Goal: Navigation & Orientation: Find specific page/section

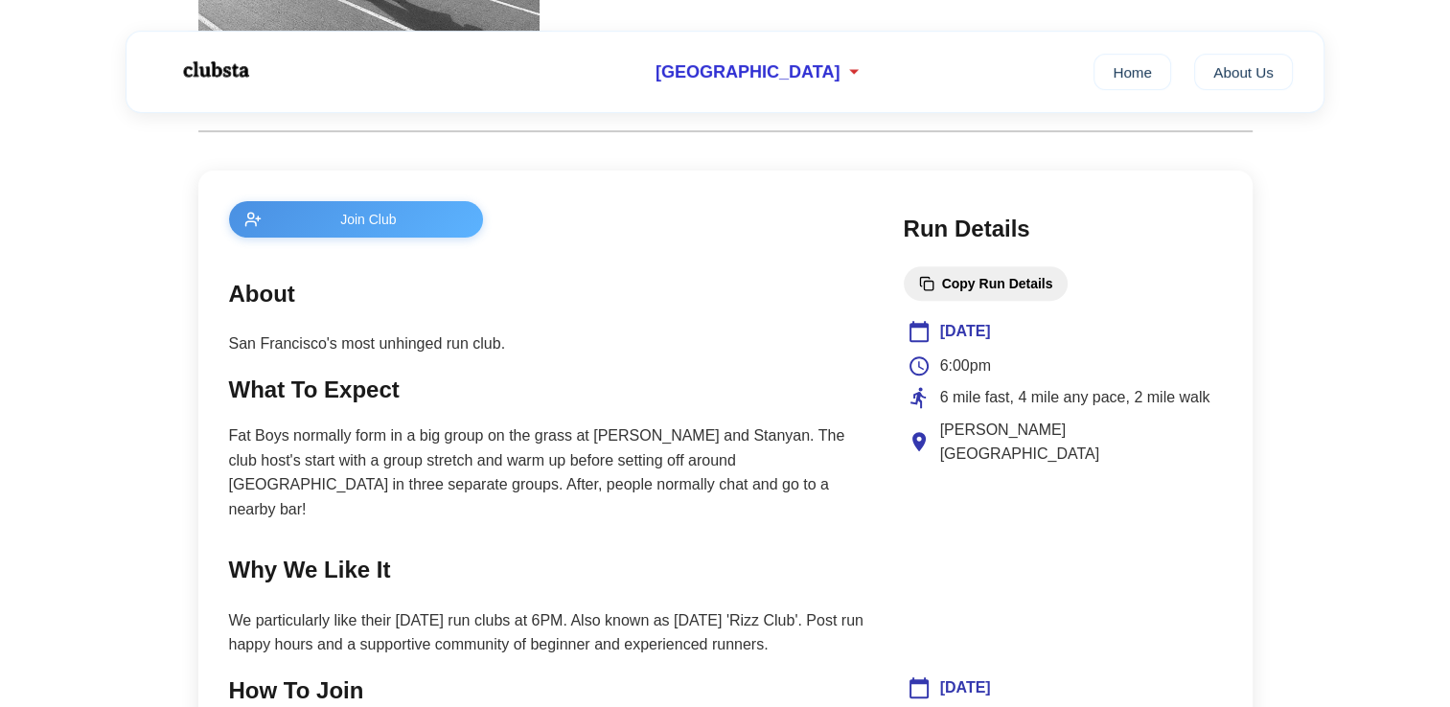
scroll to position [613, 0]
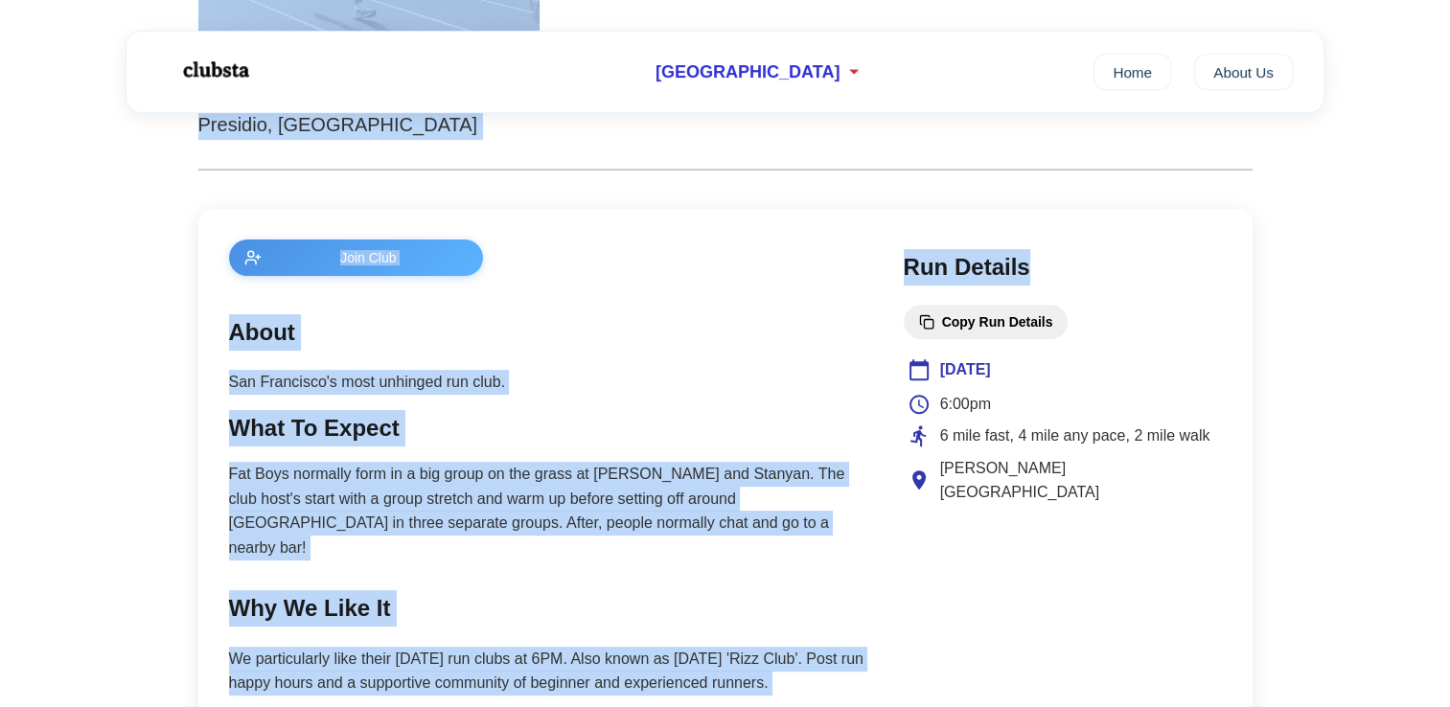
drag, startPoint x: 1449, startPoint y: 246, endPoint x: 1449, endPoint y: 118, distance: 128.4
drag, startPoint x: 1449, startPoint y: 118, endPoint x: 1302, endPoint y: 267, distance: 210.1
click at [1302, 267] on main "← Back Copy Club Link Fat Boys Run Club Presidio, San Francisco Join Club About…" at bounding box center [725, 628] width 1450 height 2256
click at [1226, 56] on link "About Us" at bounding box center [1243, 71] width 99 height 36
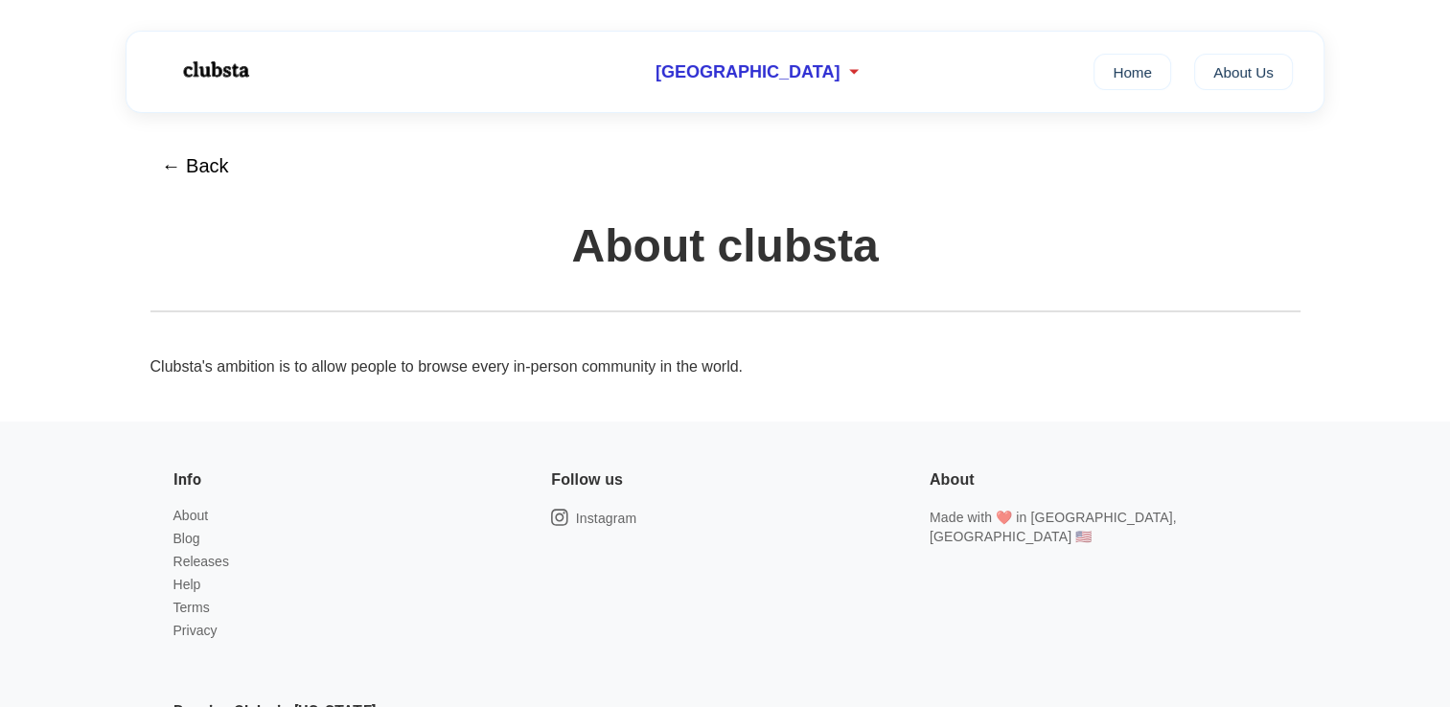
click at [197, 196] on header "← Back About clubsta" at bounding box center [725, 228] width 1150 height 169
click at [192, 174] on button "← Back" at bounding box center [196, 167] width 92 height 46
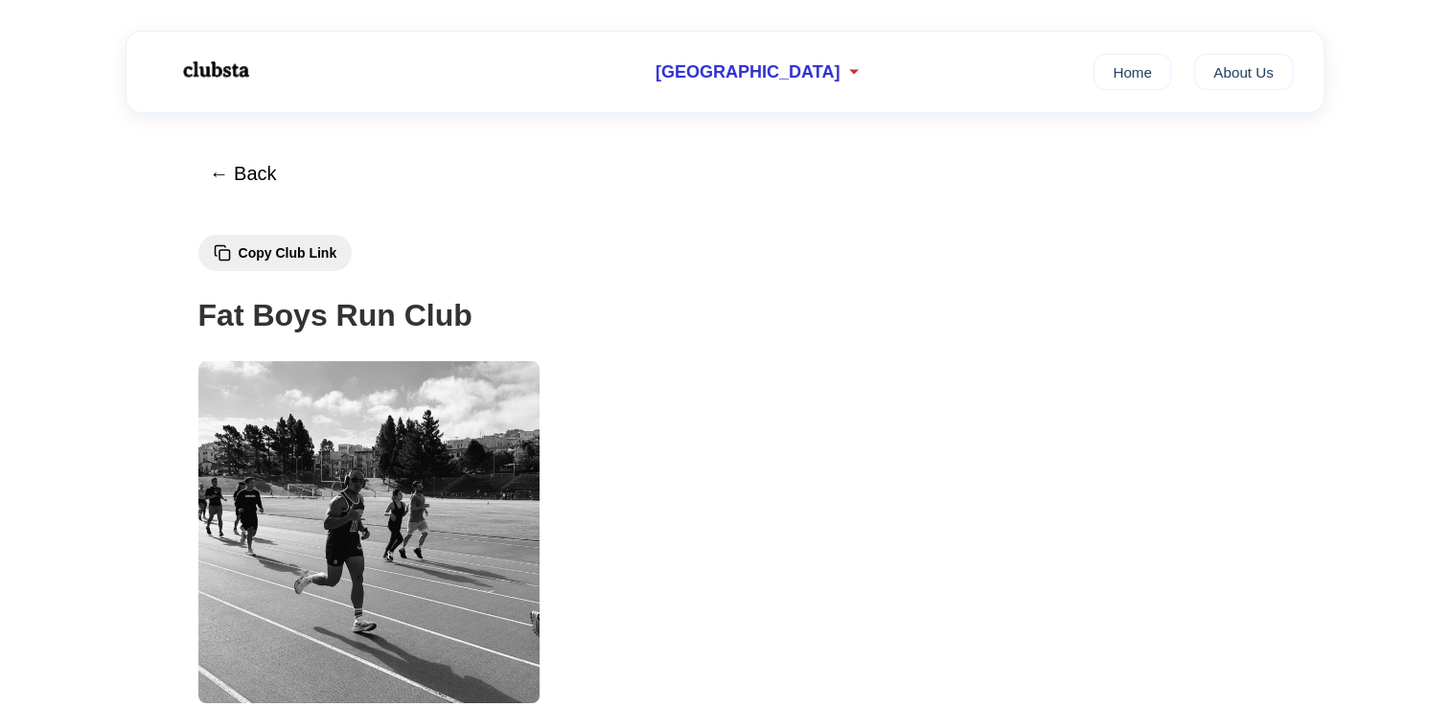
scroll to position [613, 0]
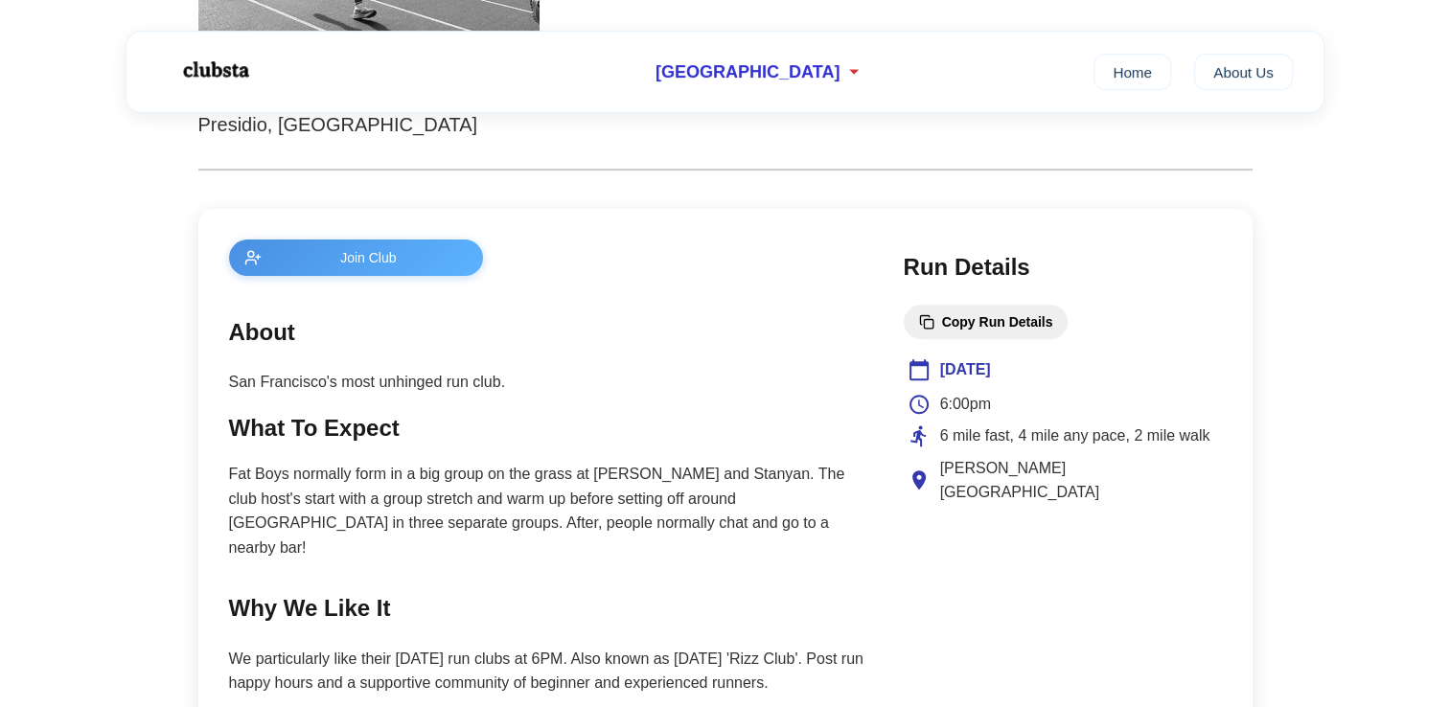
drag, startPoint x: 1448, startPoint y: 237, endPoint x: 1452, endPoint y: 261, distance: 24.3
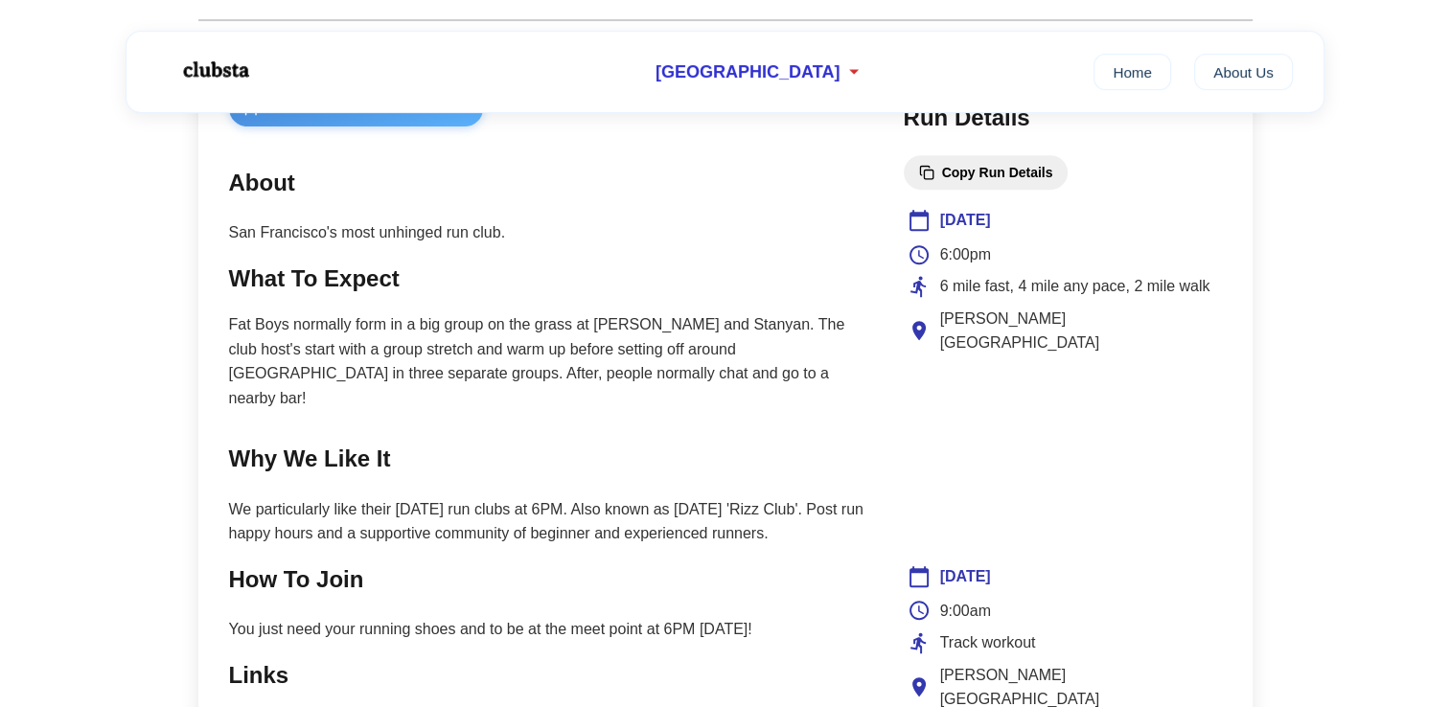
scroll to position [767, 0]
